Goal: Information Seeking & Learning: Learn about a topic

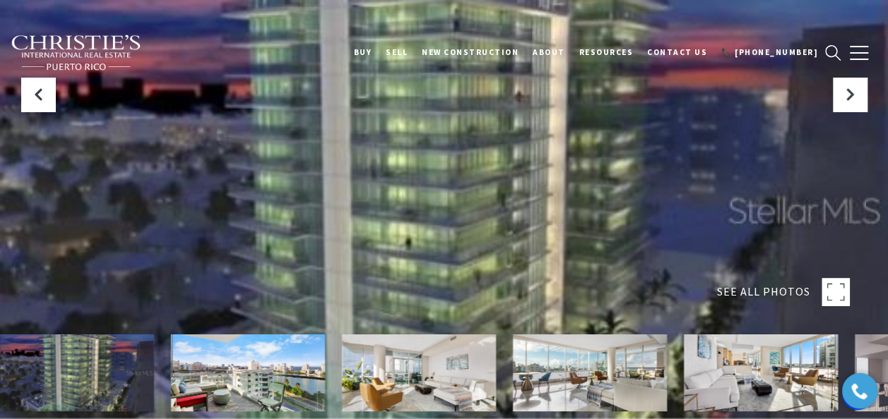
click at [831, 291] on rect at bounding box center [835, 292] width 28 height 28
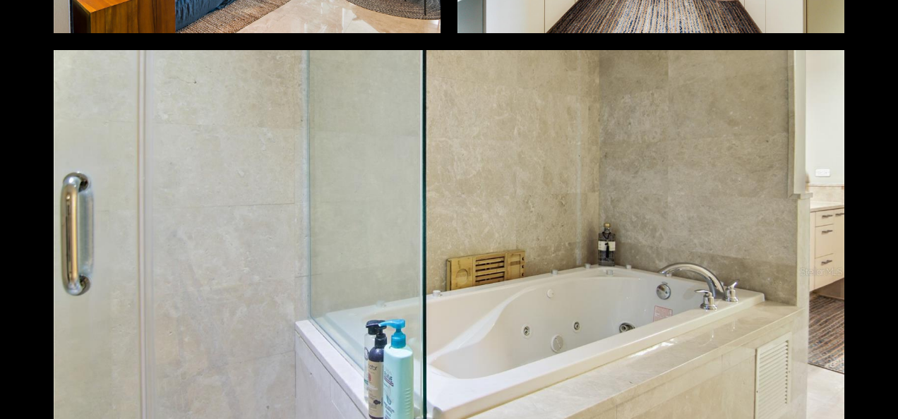
scroll to position [3460, 0]
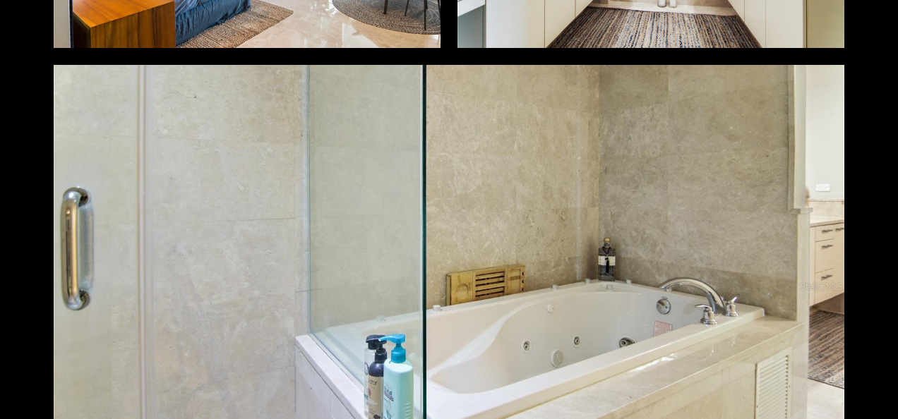
drag, startPoint x: 713, startPoint y: 299, endPoint x: 687, endPoint y: 132, distance: 168.7
click at [687, 132] on div at bounding box center [449, 286] width 791 height 443
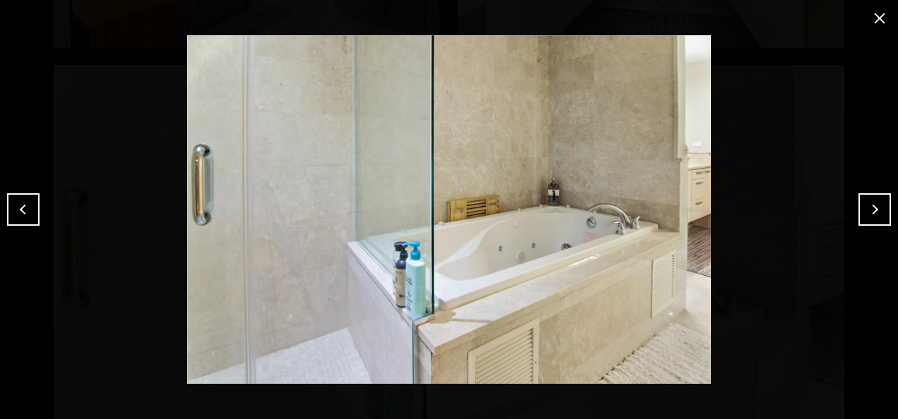
click at [869, 203] on button "Next" at bounding box center [875, 209] width 32 height 32
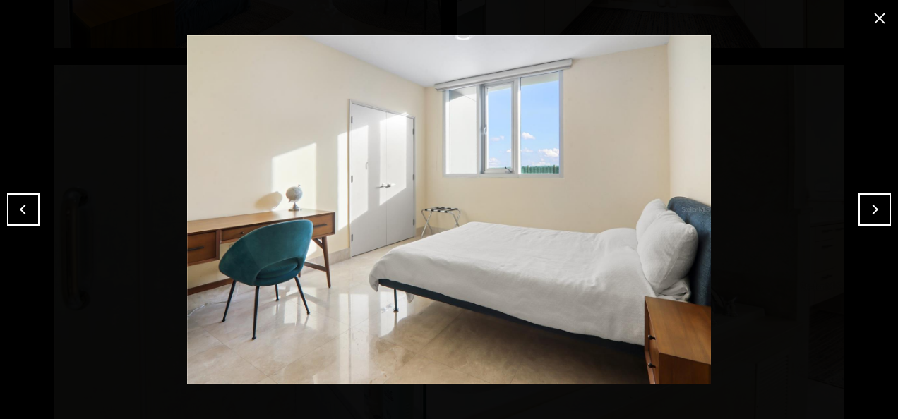
click at [869, 203] on button "Next" at bounding box center [875, 209] width 32 height 32
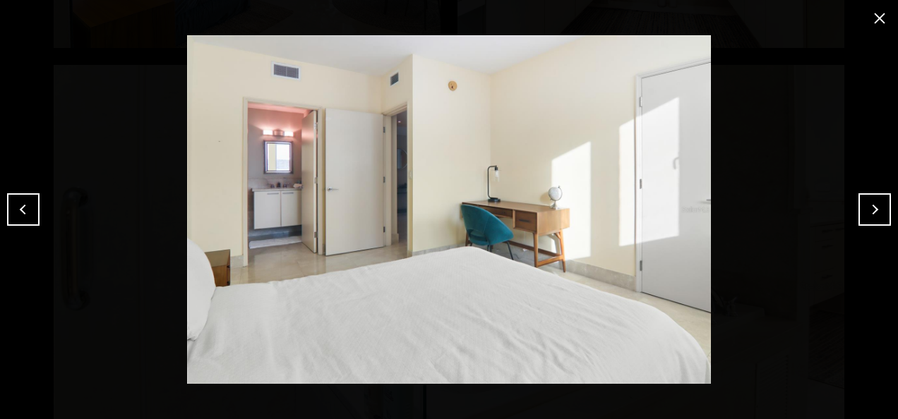
click at [868, 203] on button "Next" at bounding box center [875, 209] width 32 height 32
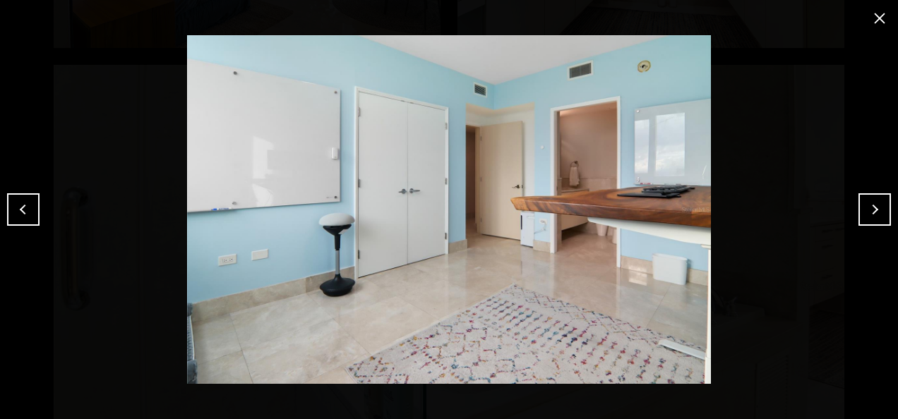
click at [868, 202] on button "Next" at bounding box center [875, 209] width 32 height 32
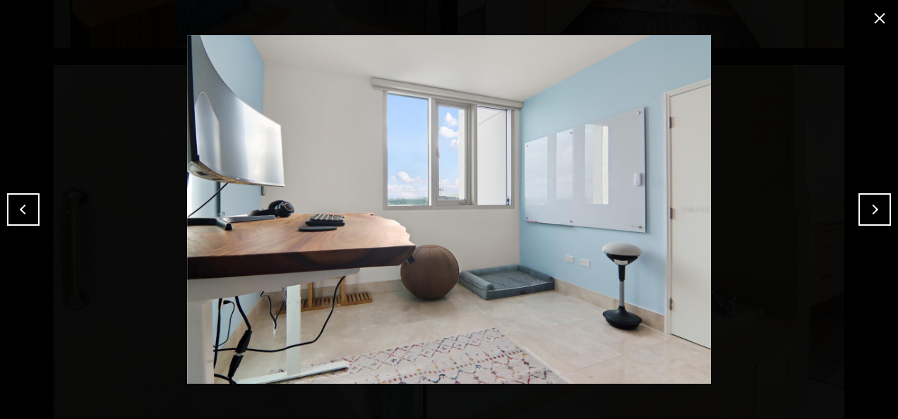
click at [866, 200] on button "Next" at bounding box center [875, 209] width 32 height 32
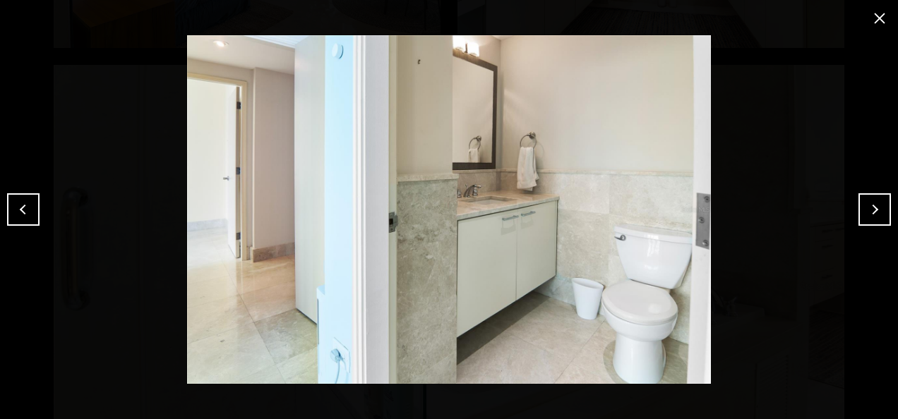
click at [866, 200] on button "Next" at bounding box center [875, 209] width 32 height 32
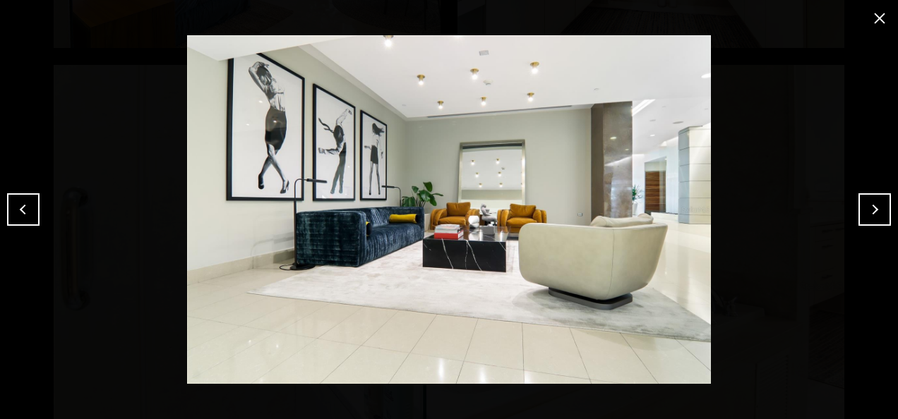
click at [866, 200] on button "Next" at bounding box center [875, 209] width 32 height 32
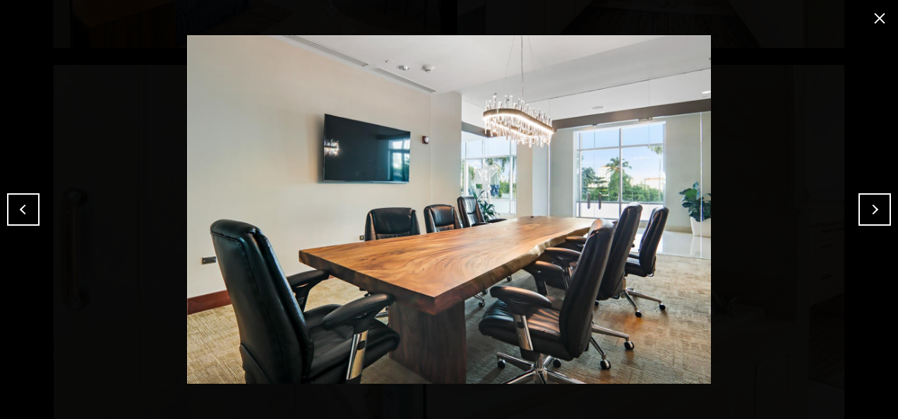
click at [22, 202] on button "Previous" at bounding box center [23, 209] width 32 height 32
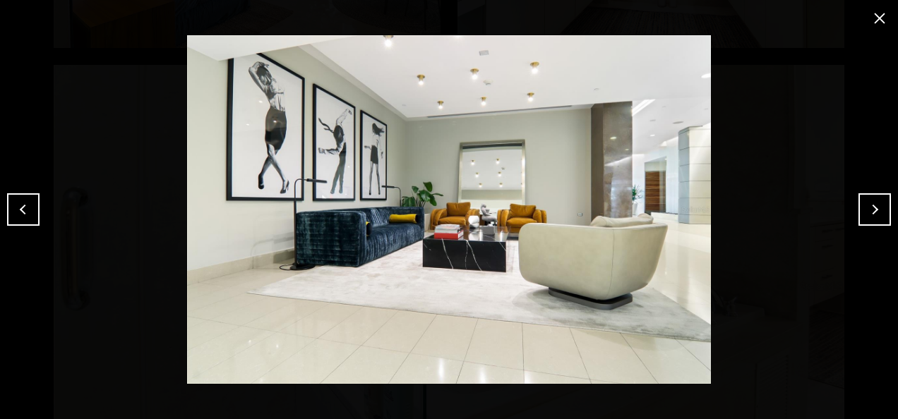
click at [865, 206] on button "Next" at bounding box center [875, 209] width 32 height 32
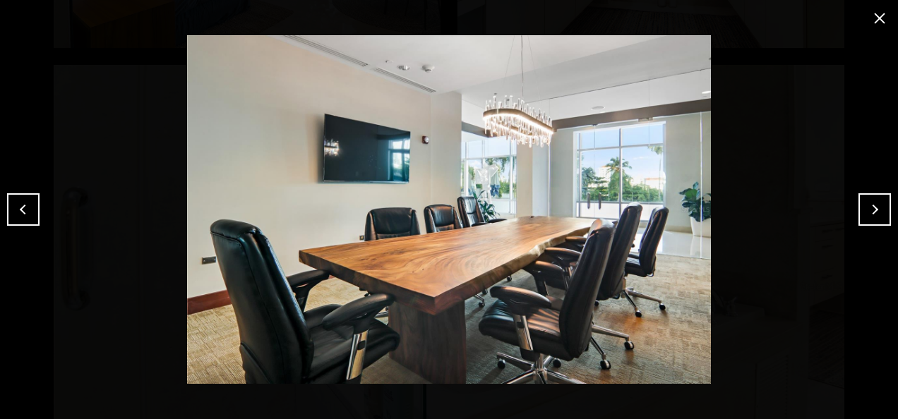
click at [865, 206] on button "Next" at bounding box center [875, 209] width 32 height 32
click at [863, 208] on button "Next" at bounding box center [875, 209] width 32 height 32
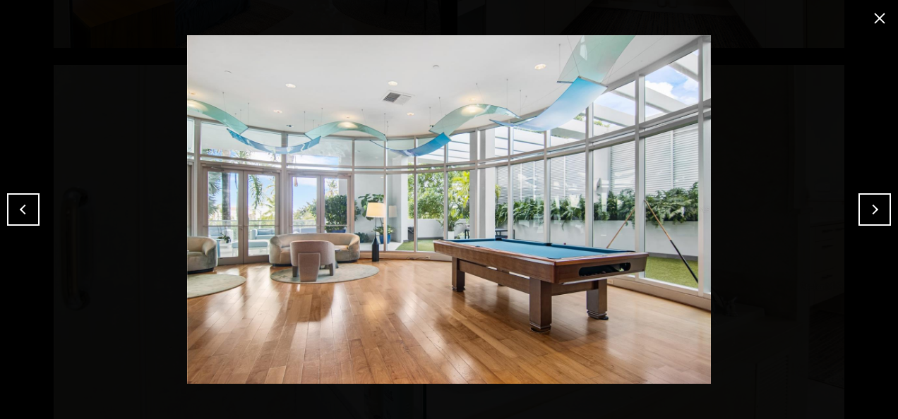
click at [863, 208] on button "Next" at bounding box center [875, 209] width 32 height 32
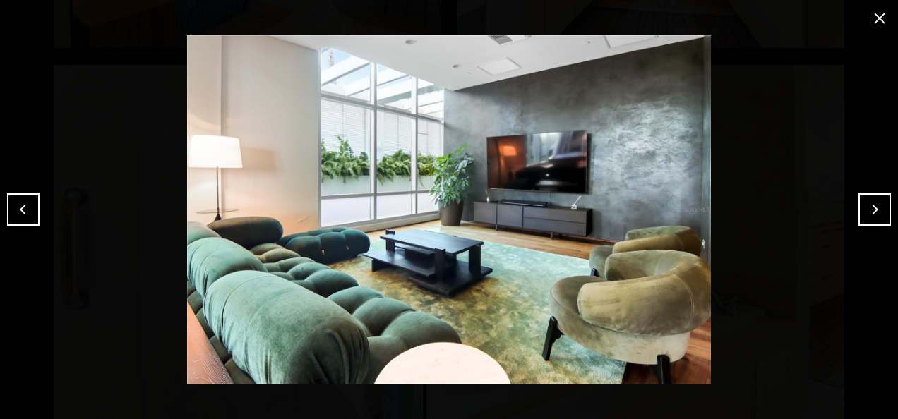
click at [876, 207] on button "Next" at bounding box center [875, 209] width 32 height 32
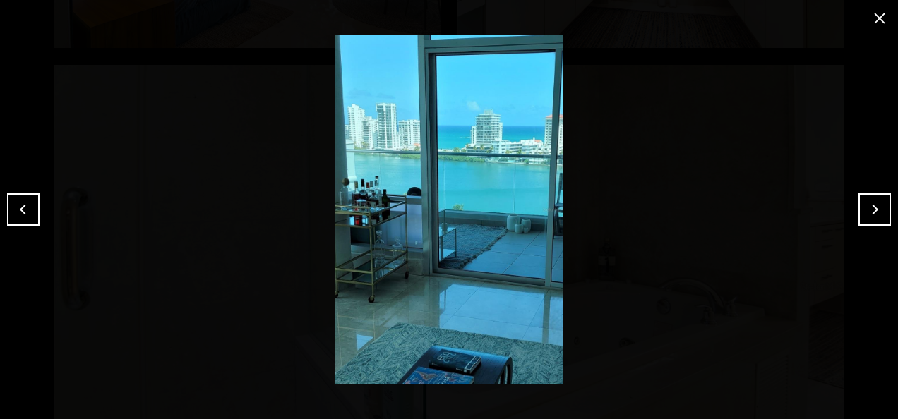
click at [876, 207] on button "Next" at bounding box center [875, 209] width 32 height 32
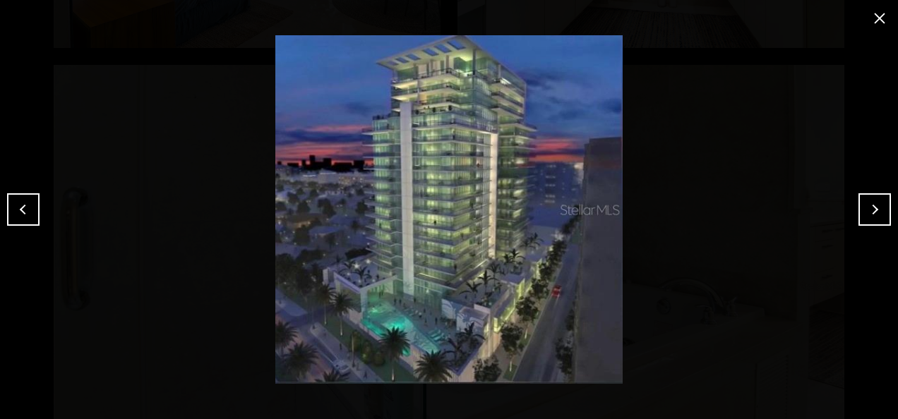
click at [876, 207] on button "Next" at bounding box center [875, 209] width 32 height 32
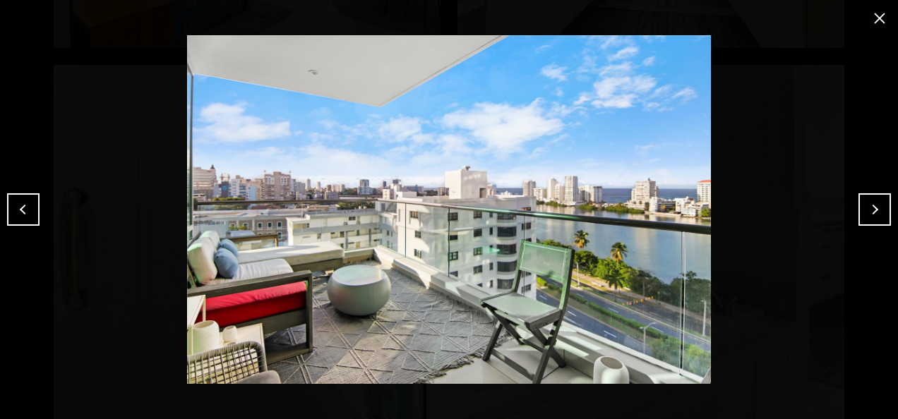
click at [875, 207] on button "Next" at bounding box center [875, 209] width 32 height 32
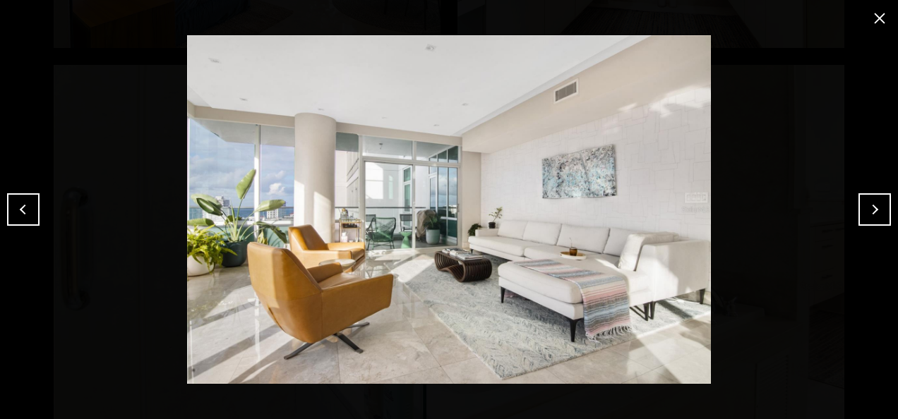
click at [875, 207] on button "Next" at bounding box center [875, 209] width 32 height 32
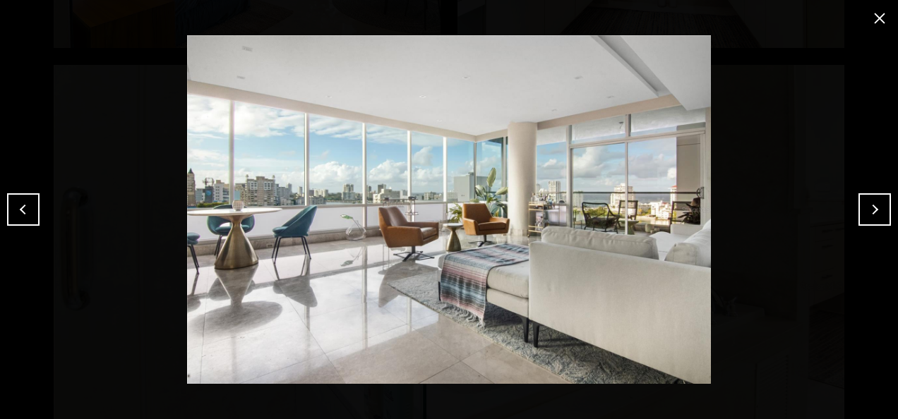
click at [874, 17] on button "close modal" at bounding box center [879, 18] width 23 height 23
